Goal: Check status: Check status

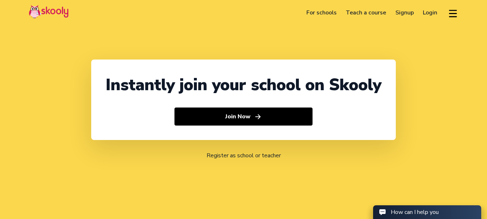
select select "91"
select select "[GEOGRAPHIC_DATA]"
select select "[GEOGRAPHIC_DATA]/[GEOGRAPHIC_DATA]"
click at [425, 13] on link "Login" at bounding box center [430, 13] width 24 height 12
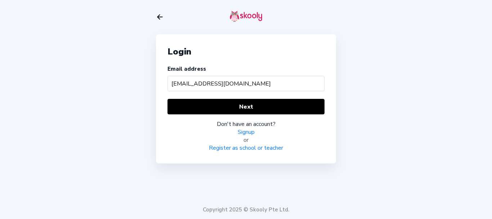
type input "[EMAIL_ADDRESS][DOMAIN_NAME]"
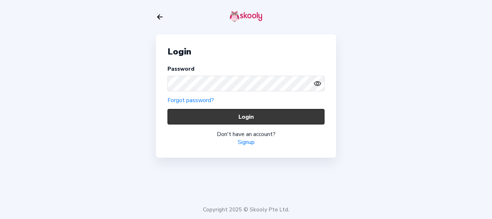
click at [201, 120] on button "Login" at bounding box center [245, 116] width 157 height 15
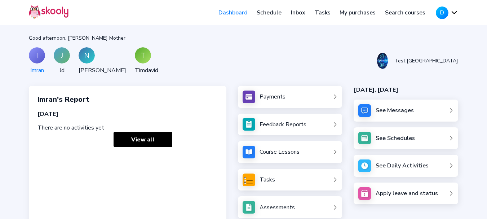
click at [278, 205] on div "Assessments" at bounding box center [276, 207] width 35 height 8
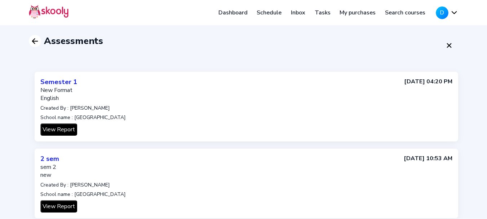
click at [33, 40] on icon "Arrow Back" at bounding box center [35, 41] width 9 height 9
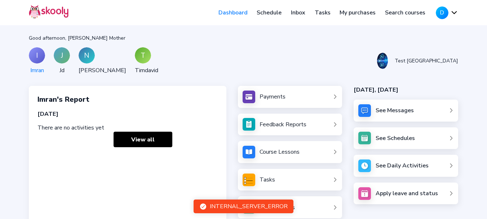
click at [135, 53] on div "T" at bounding box center [143, 55] width 16 height 16
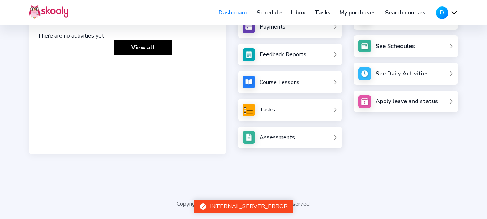
click at [294, 135] on link "Assessments" at bounding box center [289, 137] width 95 height 13
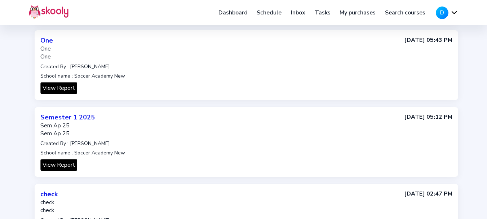
scroll to position [340, 0]
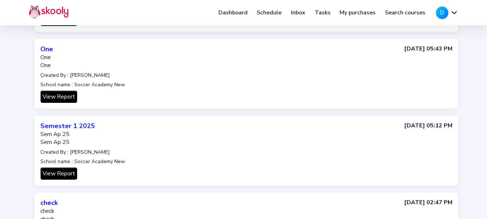
click at [62, 173] on button "View Report" at bounding box center [58, 173] width 37 height 12
